Goal: Transaction & Acquisition: Download file/media

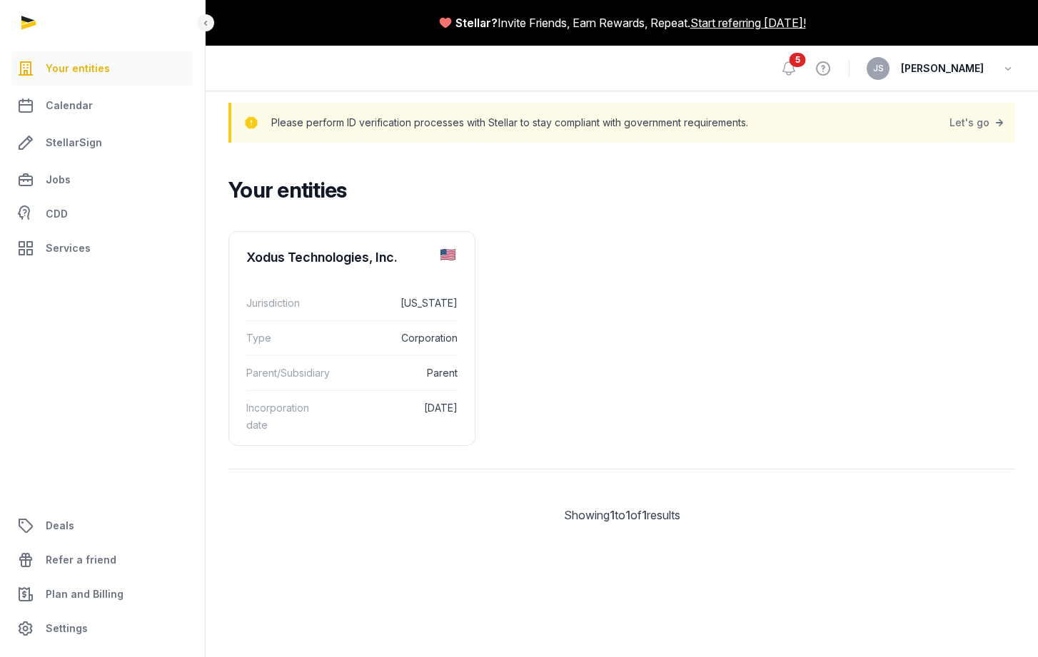
drag, startPoint x: 0, startPoint y: 0, endPoint x: 641, endPoint y: 254, distance: 689.5
click at [725, 249] on ul "Xodus Technologies, Inc. Jurisdiction [US_STATE] Type Corporation Parent/Subsid…" at bounding box center [621, 338] width 787 height 215
click at [303, 363] on div "Parent/Subsidiary Parent" at bounding box center [351, 372] width 211 height 35
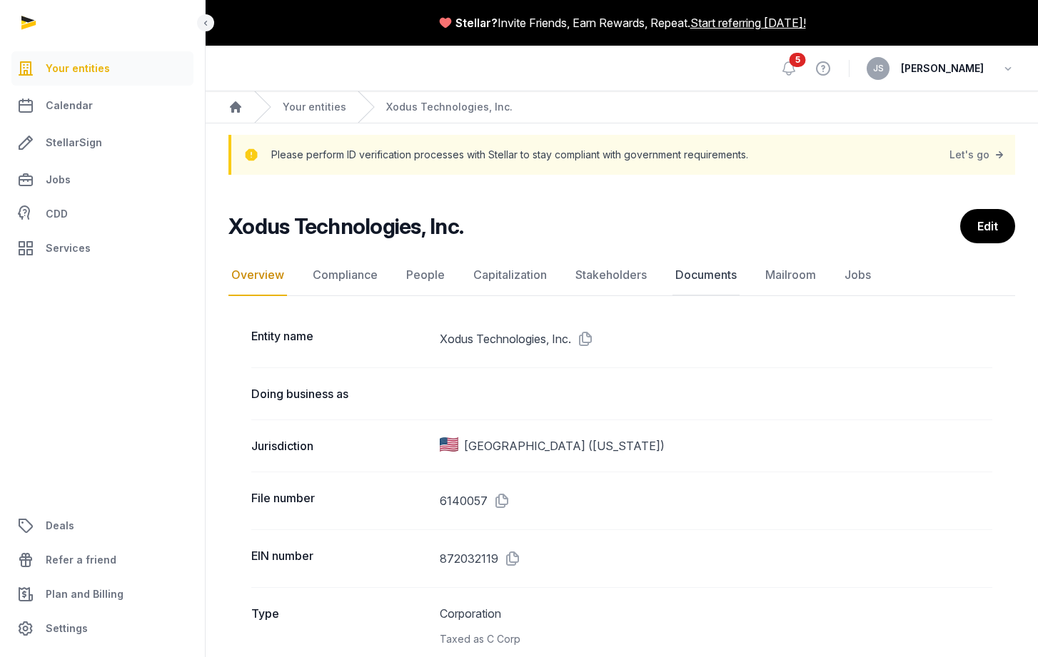
click at [694, 278] on link "Documents" at bounding box center [705, 275] width 67 height 41
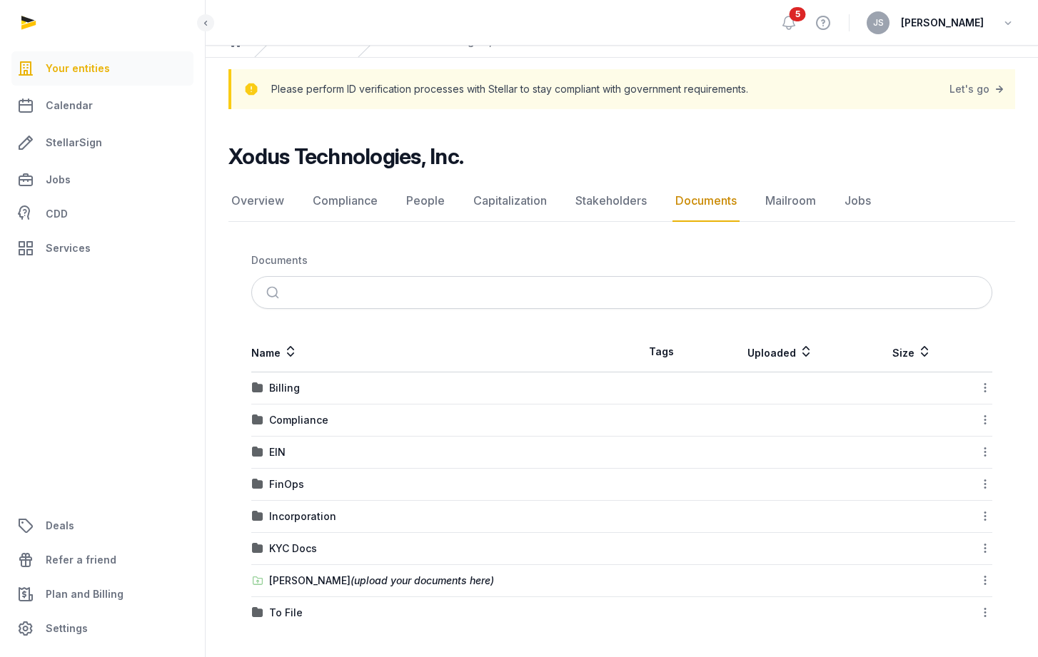
scroll to position [66, 0]
click at [362, 582] on span "(upload your documents here)" at bounding box center [421, 581] width 143 height 12
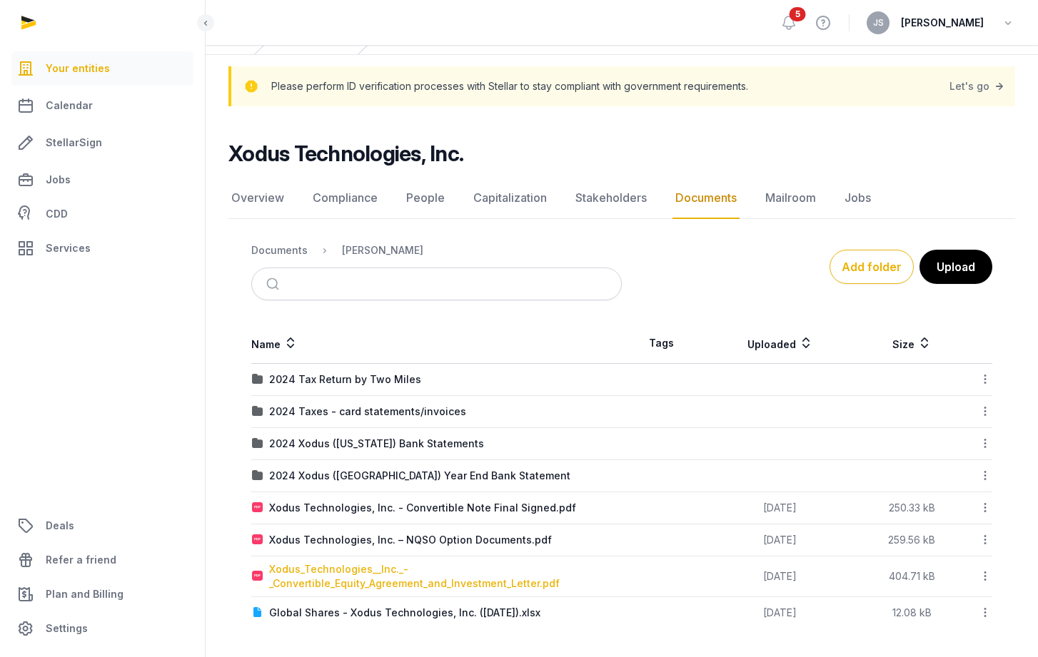
scroll to position [69, 0]
click at [350, 384] on div "2024 Tax Return by Two Miles" at bounding box center [345, 380] width 152 height 14
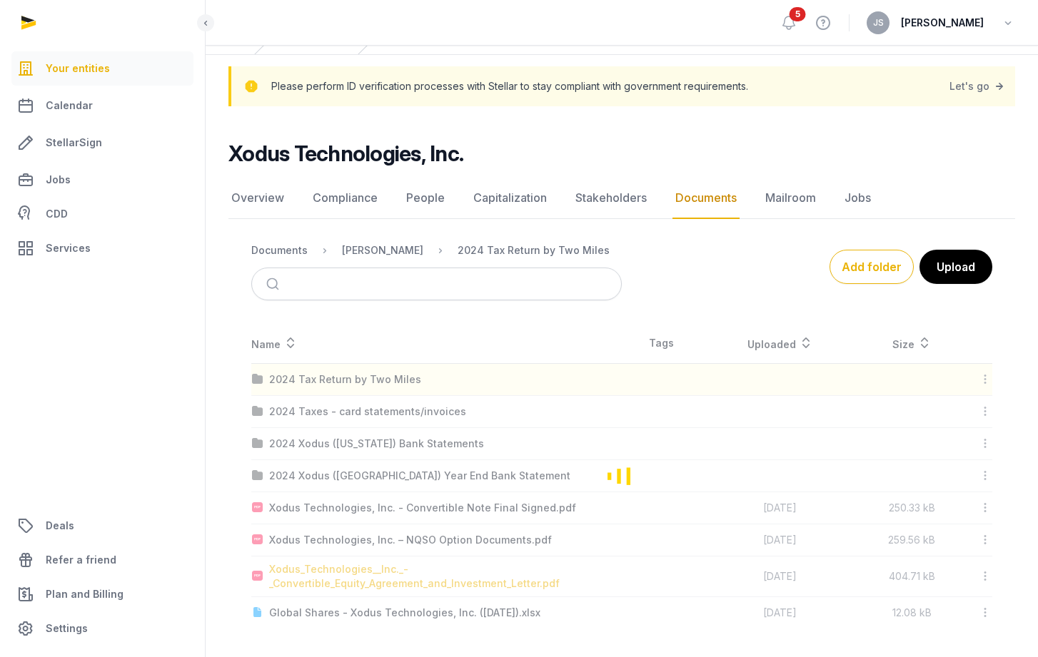
scroll to position [0, 0]
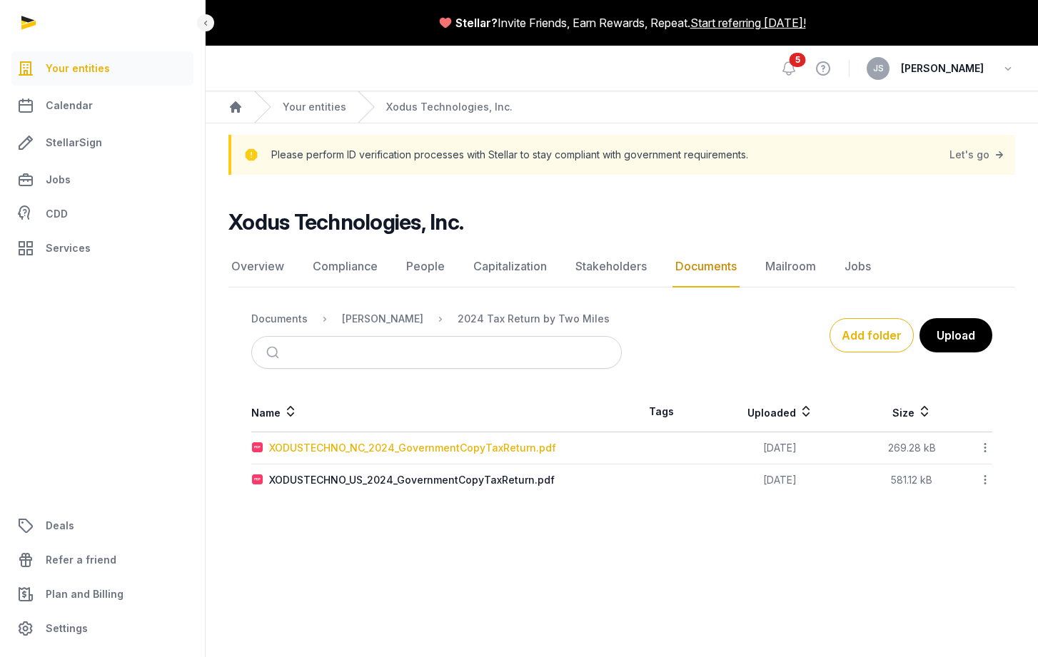
click at [403, 444] on div "XODUSTECHNO_NC_2024_GovernmentCopyTaxReturn.pdf" at bounding box center [412, 448] width 287 height 14
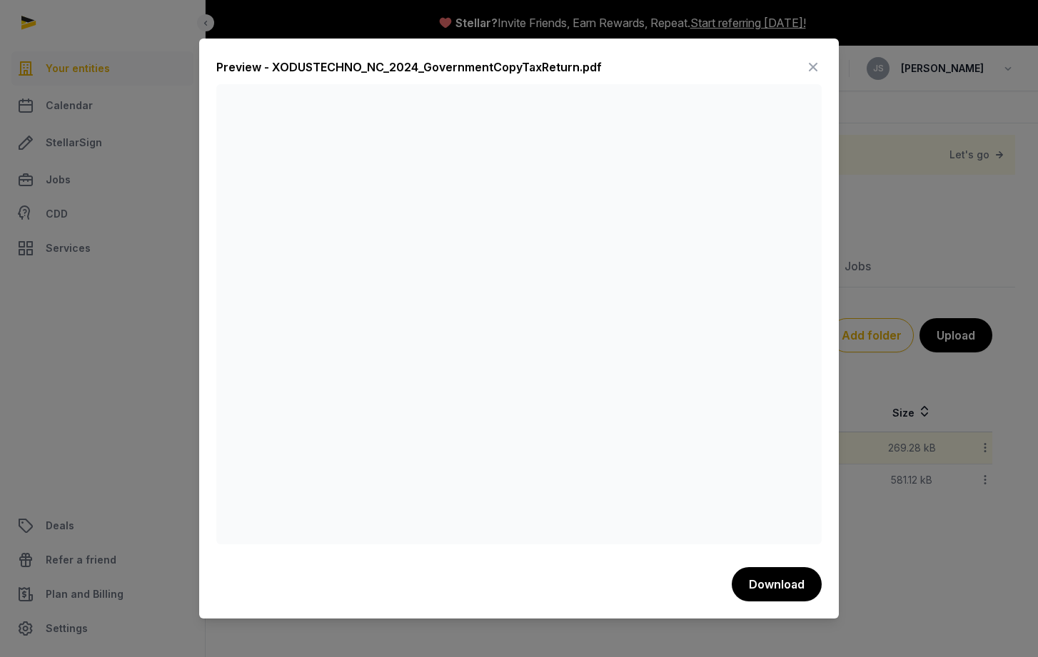
click at [814, 64] on icon at bounding box center [812, 67] width 17 height 23
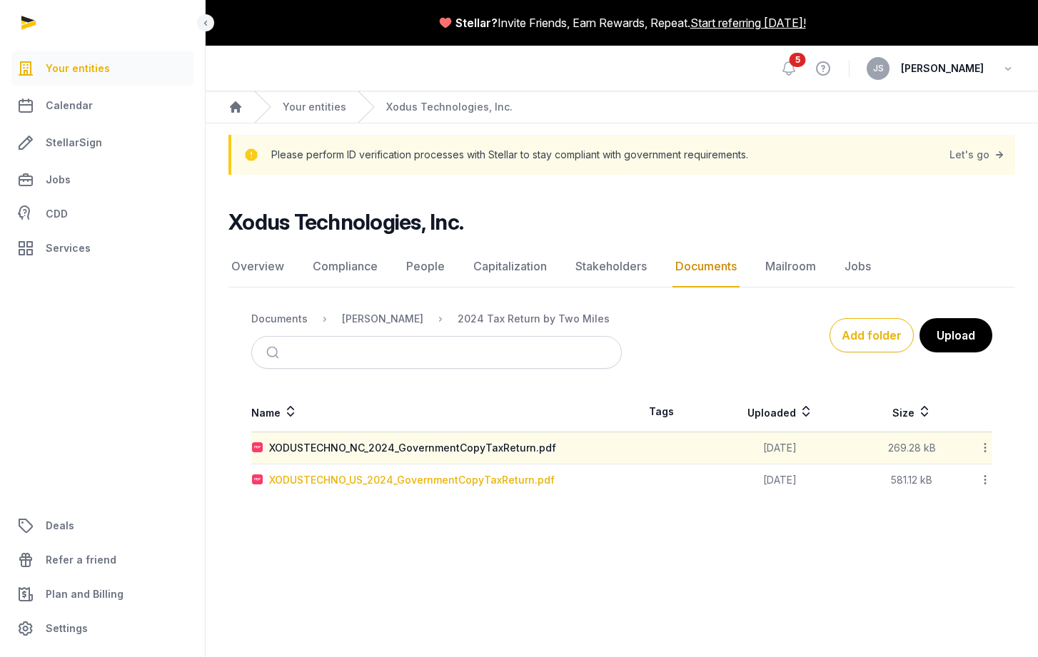
click at [388, 481] on div "XODUSTECHNO_US_2024_GovernmentCopyTaxReturn.pdf" at bounding box center [412, 480] width 286 height 14
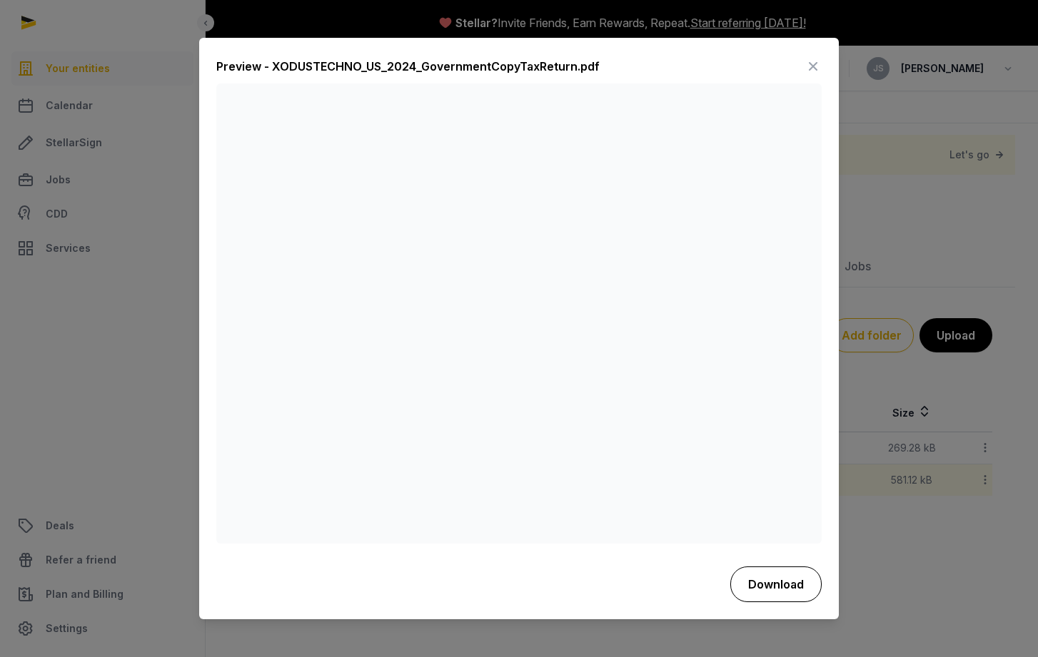
click at [771, 587] on button "Download" at bounding box center [775, 585] width 91 height 36
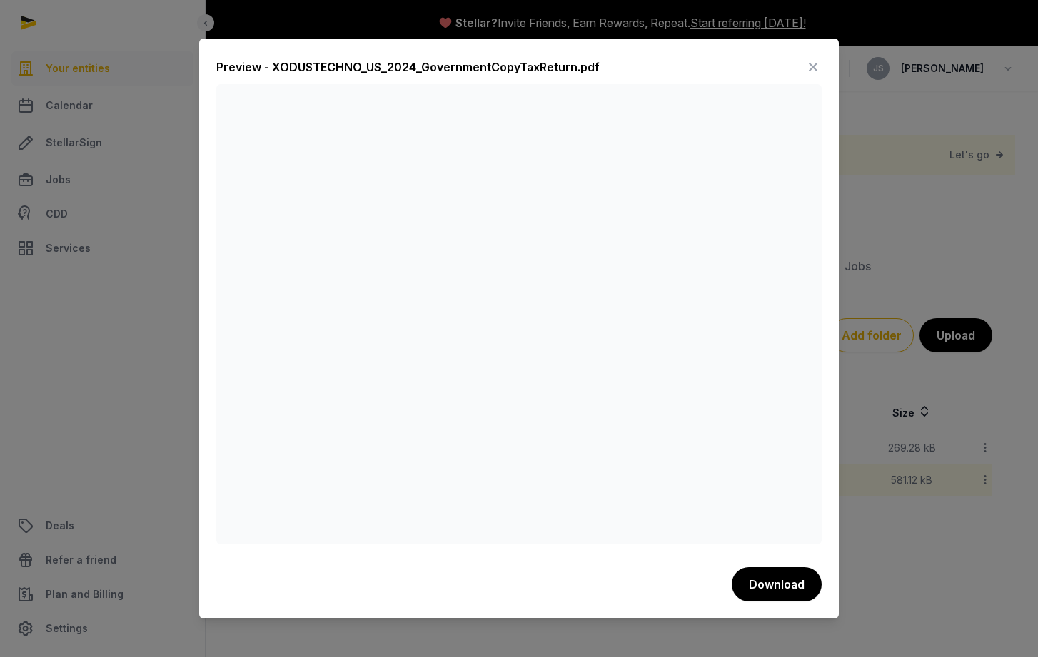
click at [208, 24] on div at bounding box center [519, 328] width 1038 height 657
click at [817, 64] on icon at bounding box center [812, 67] width 17 height 23
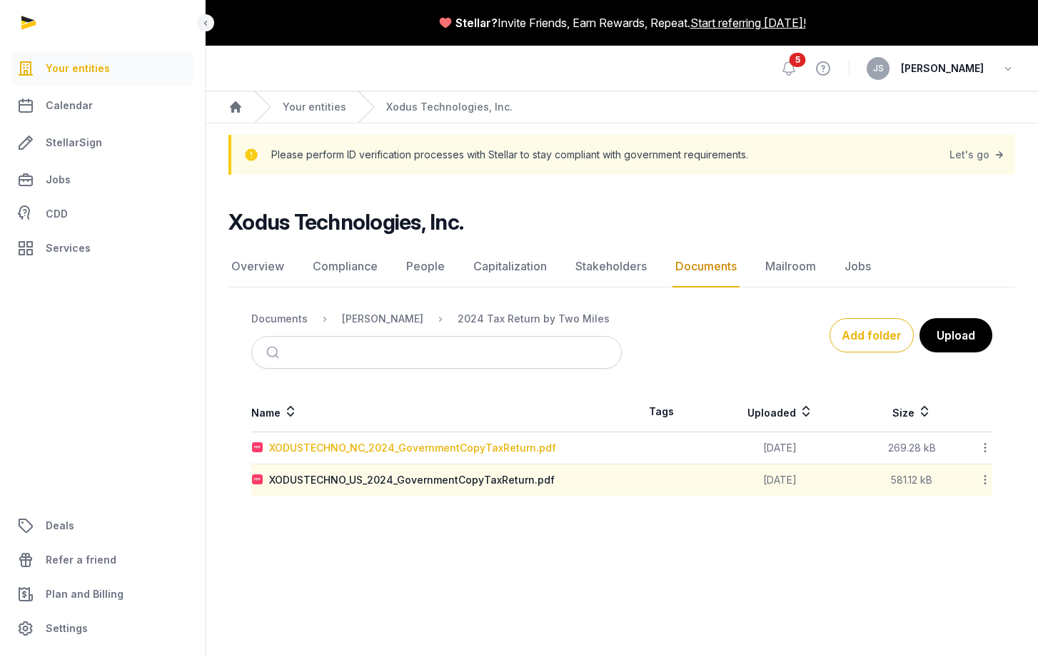
click at [476, 446] on div "XODUSTECHNO_NC_2024_GovernmentCopyTaxReturn.pdf" at bounding box center [412, 448] width 287 height 14
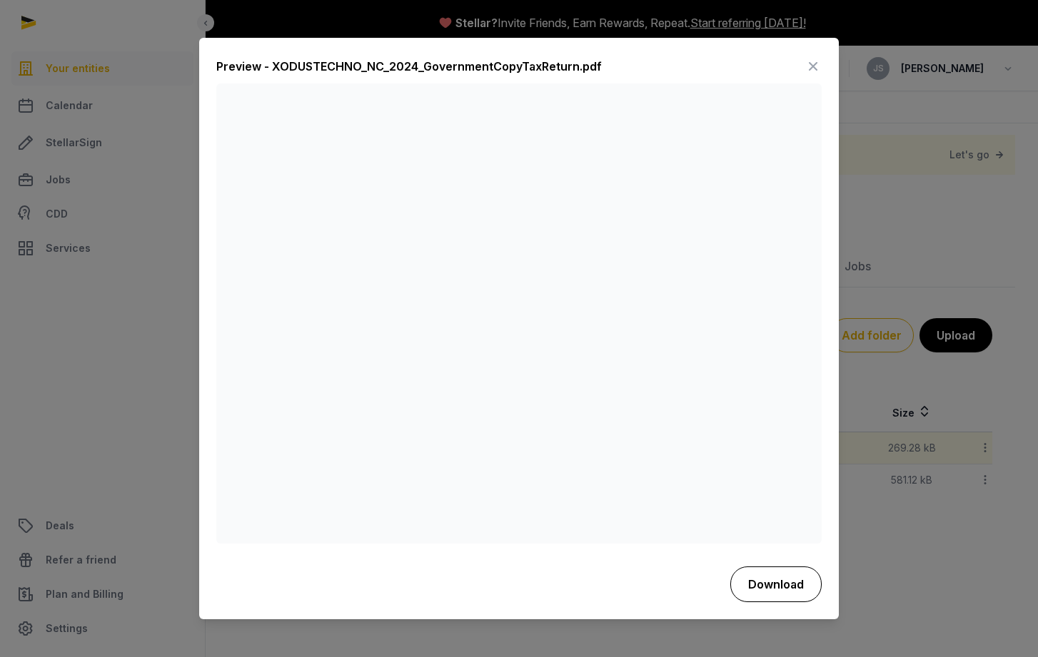
click at [772, 580] on button "Download" at bounding box center [775, 585] width 91 height 36
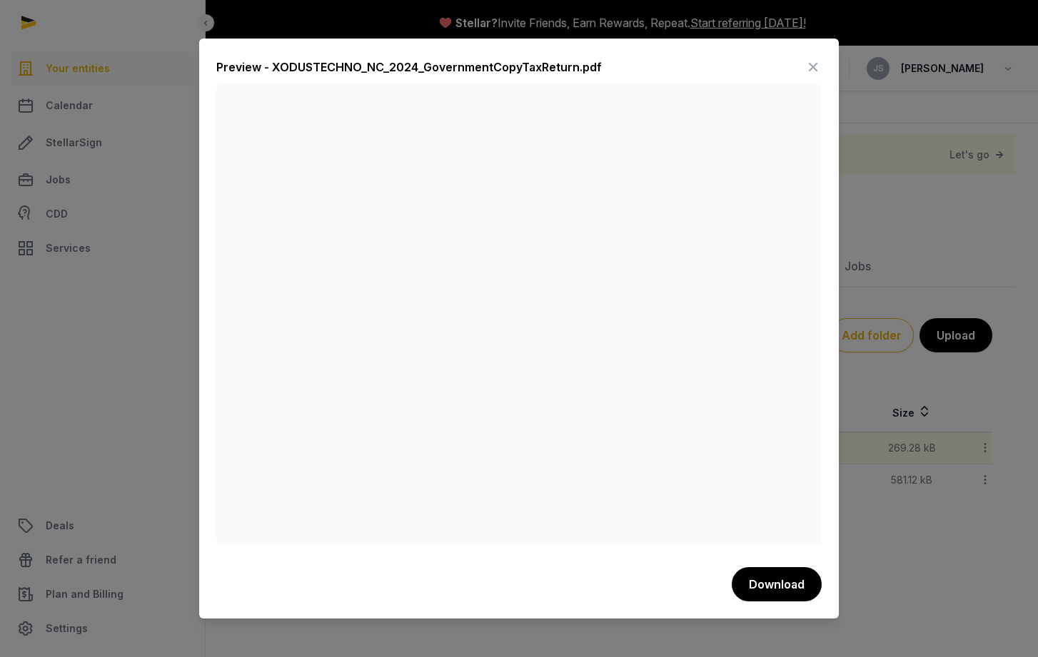
click at [816, 62] on icon at bounding box center [812, 67] width 17 height 23
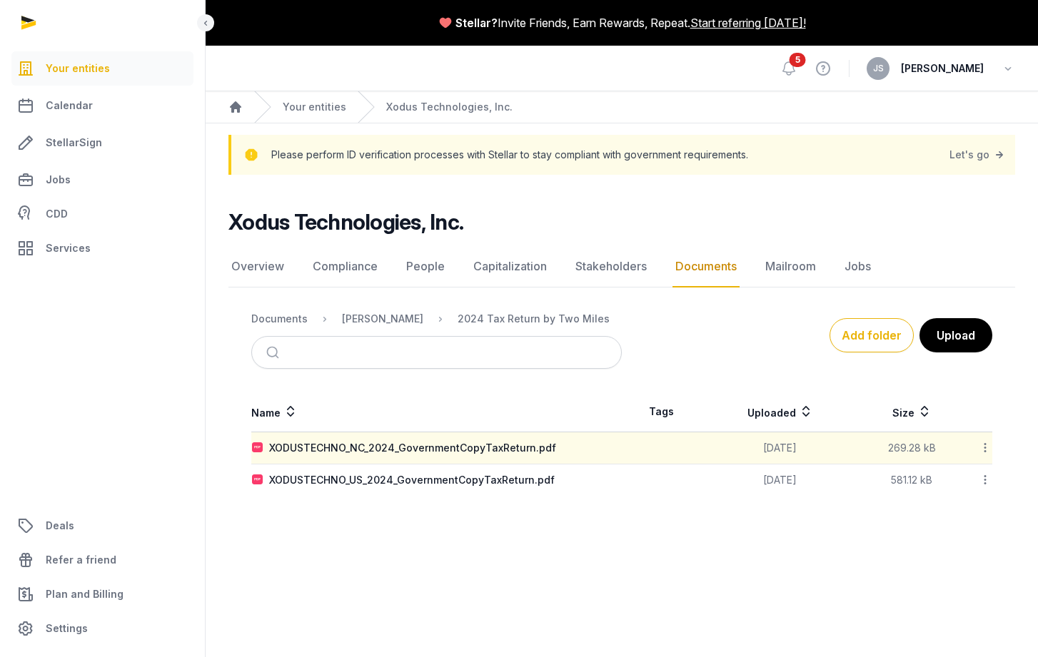
click at [965, 77] on div "JS [PERSON_NAME]" at bounding box center [941, 68] width 148 height 23
click at [965, 76] on span "[PERSON_NAME]" at bounding box center [942, 68] width 83 height 17
click at [940, 66] on span "[PERSON_NAME]" at bounding box center [942, 68] width 83 height 17
click at [877, 66] on span "JS" at bounding box center [878, 68] width 11 height 9
click at [912, 121] on button "Sign out" at bounding box center [935, 127] width 160 height 26
